Goal: Transaction & Acquisition: Purchase product/service

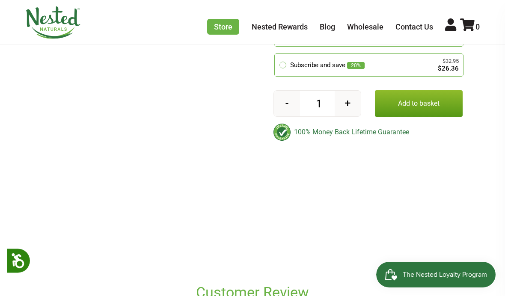
scroll to position [318, 0]
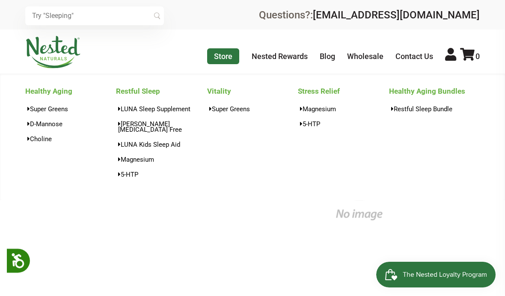
click at [228, 55] on link "Store" at bounding box center [223, 56] width 32 height 16
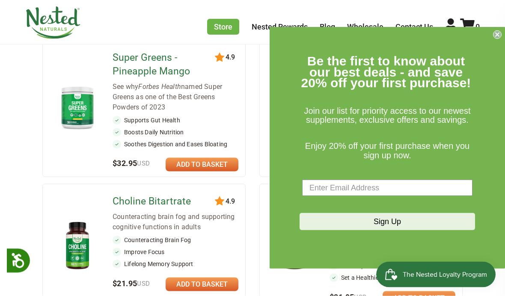
scroll to position [131, 0]
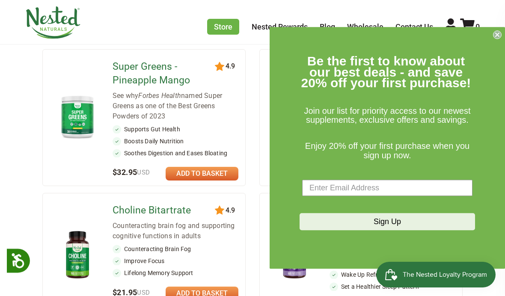
click at [77, 152] on div at bounding box center [81, 117] width 63 height 122
click at [113, 84] on link "Super Greens - Pineapple Mango" at bounding box center [165, 73] width 107 height 27
